Goal: Task Accomplishment & Management: Manage account settings

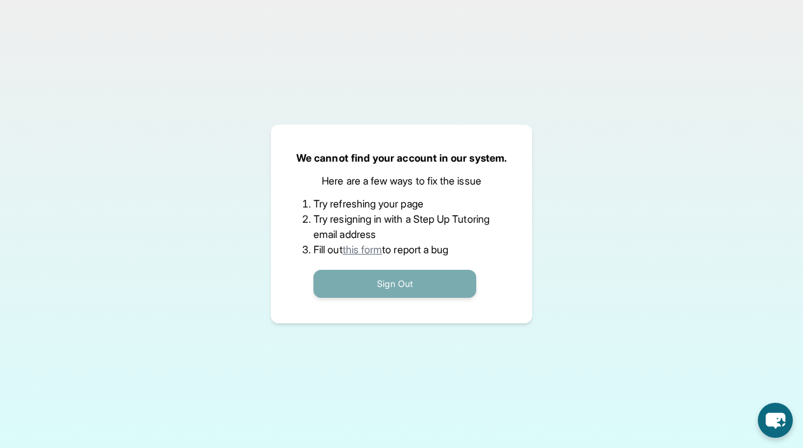
click at [387, 286] on button "Sign Out" at bounding box center [395, 284] width 163 height 28
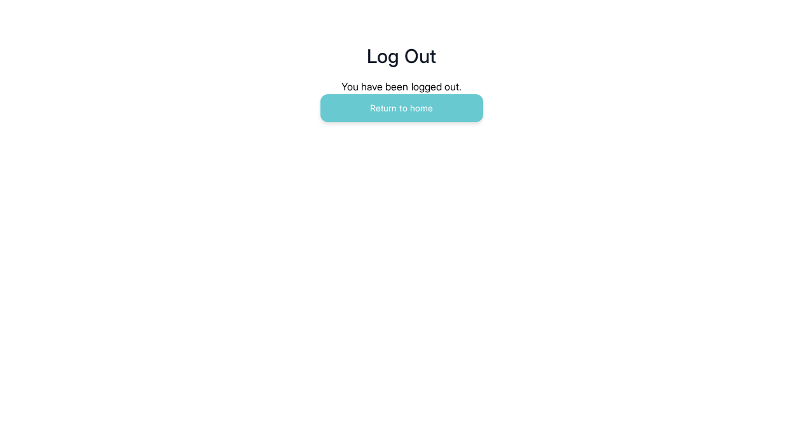
click at [459, 93] on div "You have been logged out." at bounding box center [401, 86] width 427 height 15
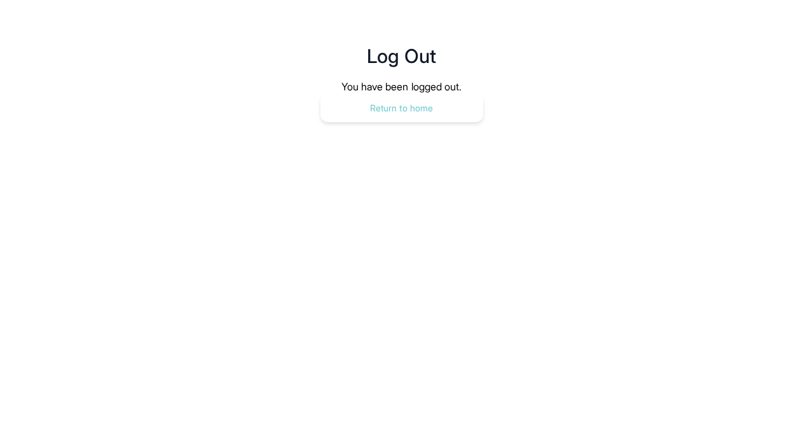
click at [459, 113] on button "Return to home" at bounding box center [402, 108] width 163 height 28
